Goal: Find specific fact: Find specific fact

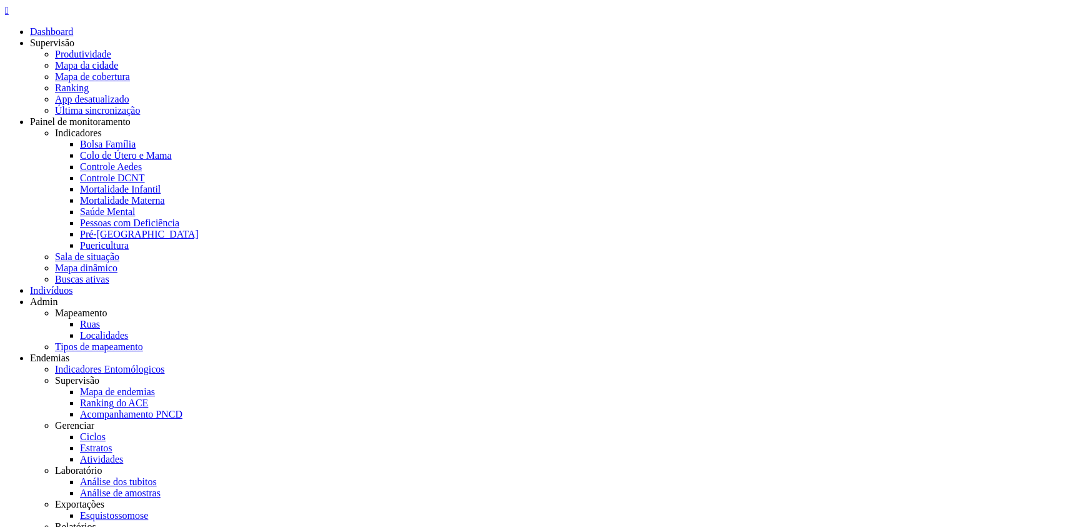
copy p "4097"
